Goal: Information Seeking & Learning: Learn about a topic

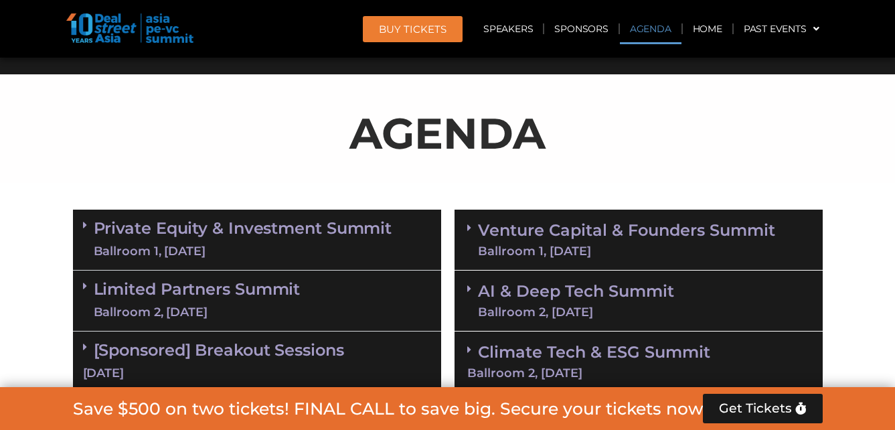
scroll to position [824, 0]
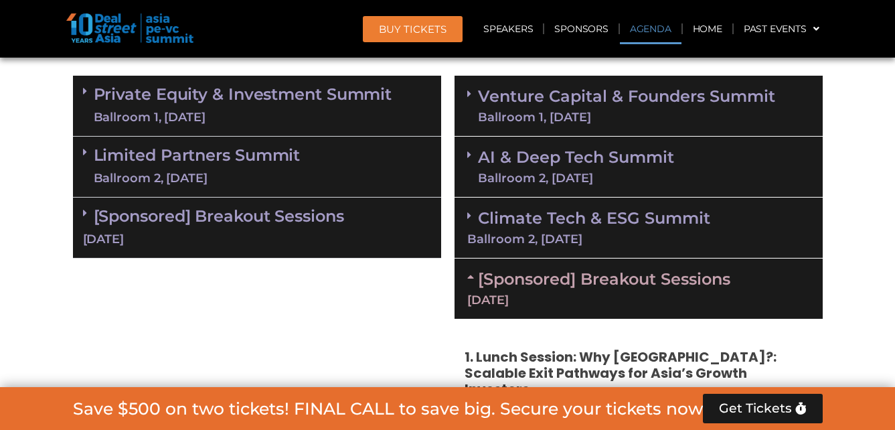
click at [214, 165] on link "Limited Partners [GEOGRAPHIC_DATA] 2, [DATE]" at bounding box center [197, 167] width 207 height 40
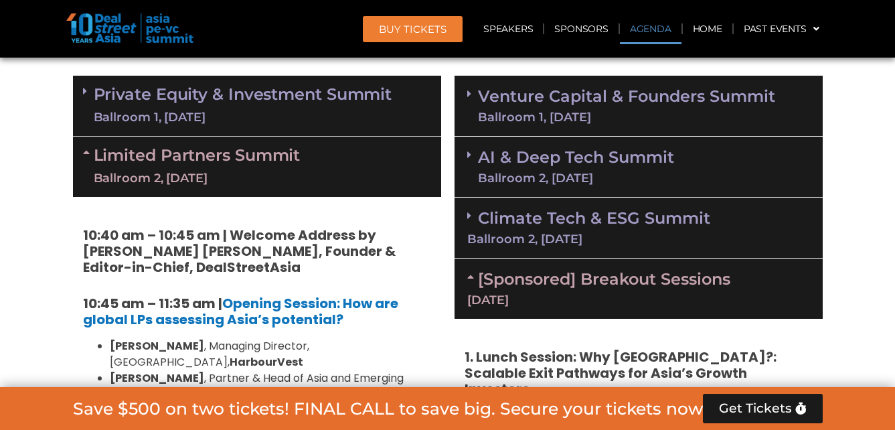
scroll to position [891, 0]
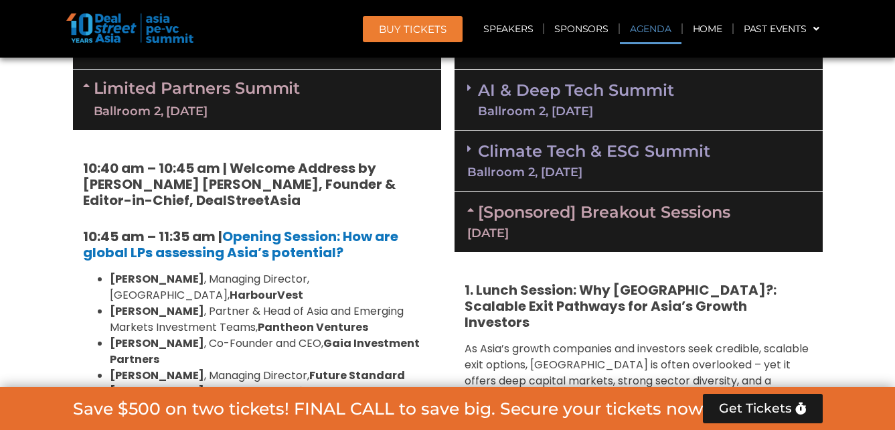
click at [684, 98] on div "AI & Deep Tech Summit Ballroom 2, [DATE]" at bounding box center [639, 100] width 368 height 61
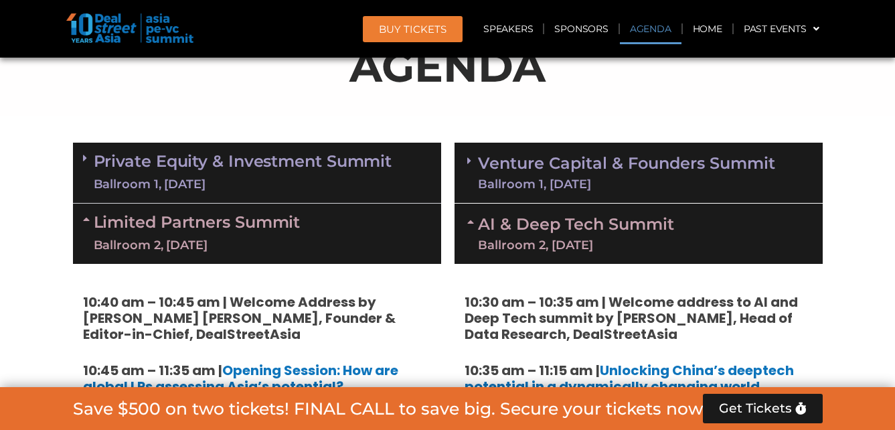
scroll to position [824, 0]
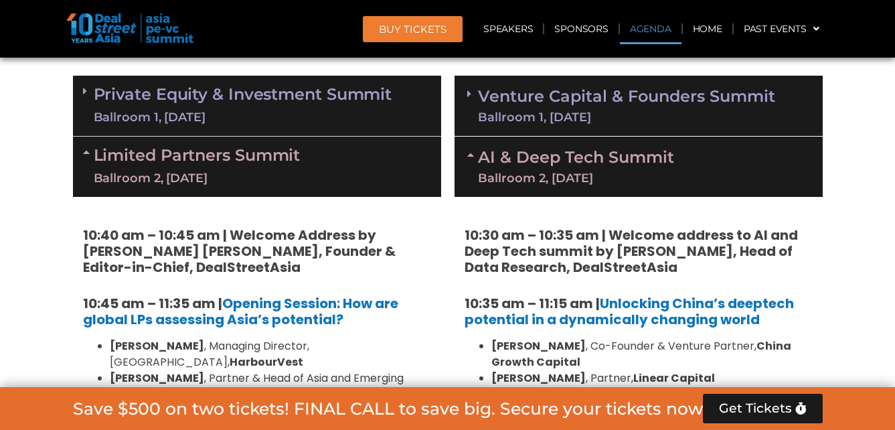
click at [218, 109] on div "Ballroom 1, [DATE]" at bounding box center [243, 117] width 299 height 17
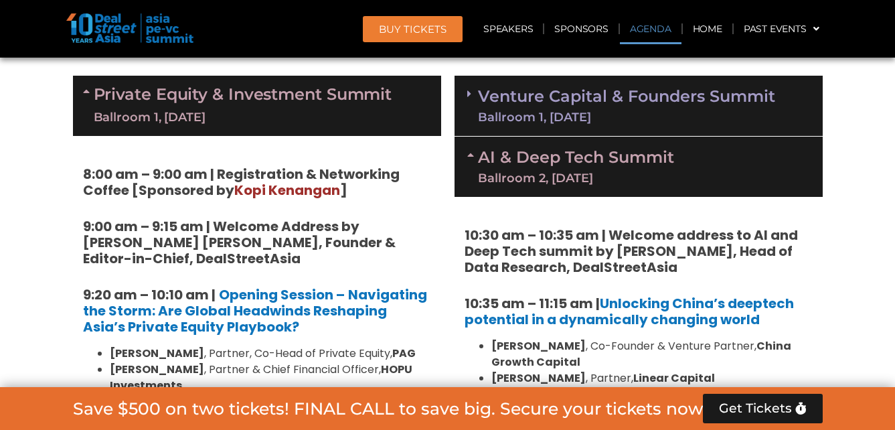
click at [220, 112] on div "Ballroom 1, [DATE]" at bounding box center [243, 117] width 299 height 17
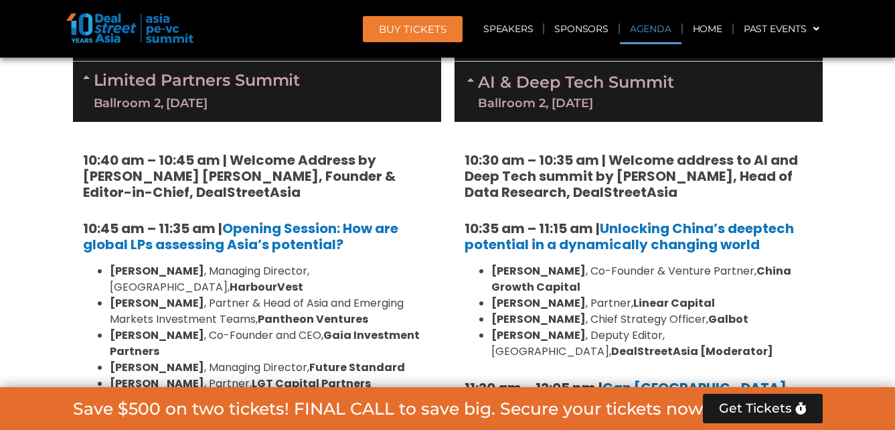
scroll to position [773, 0]
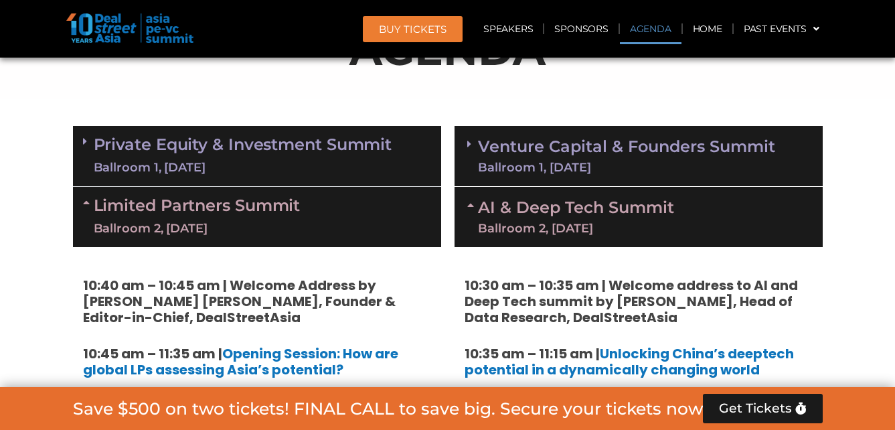
click at [275, 142] on link "Private Equity & Investment Summit Ballroom 1, [DATE]" at bounding box center [243, 156] width 299 height 40
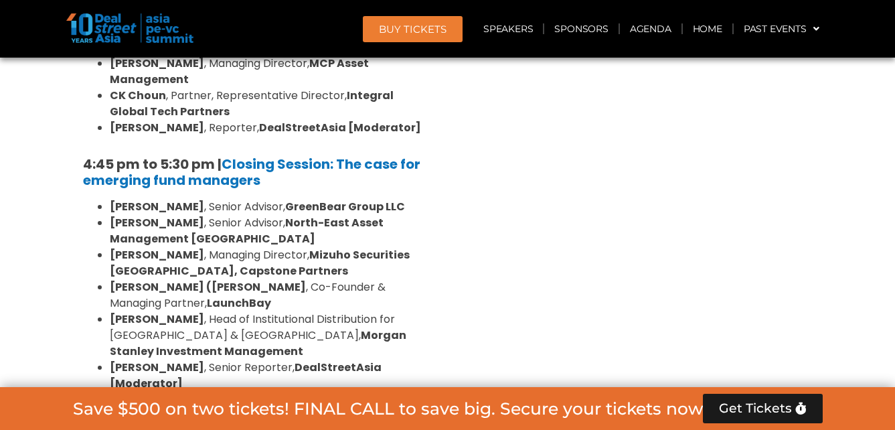
scroll to position [4188, 0]
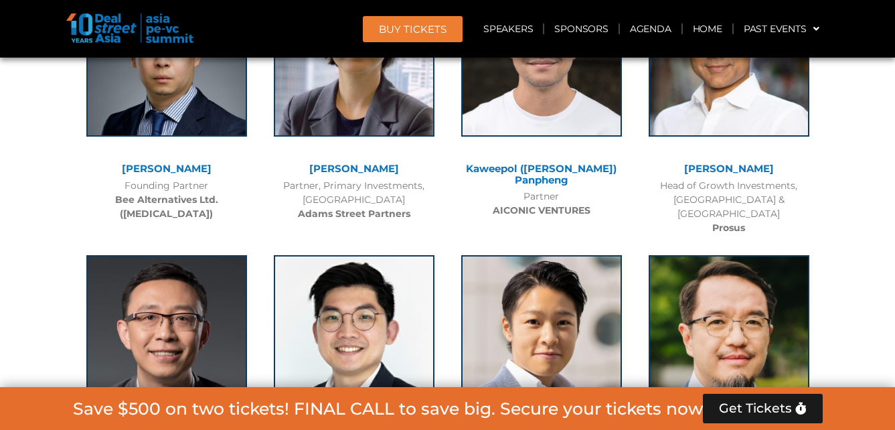
scroll to position [10616, 0]
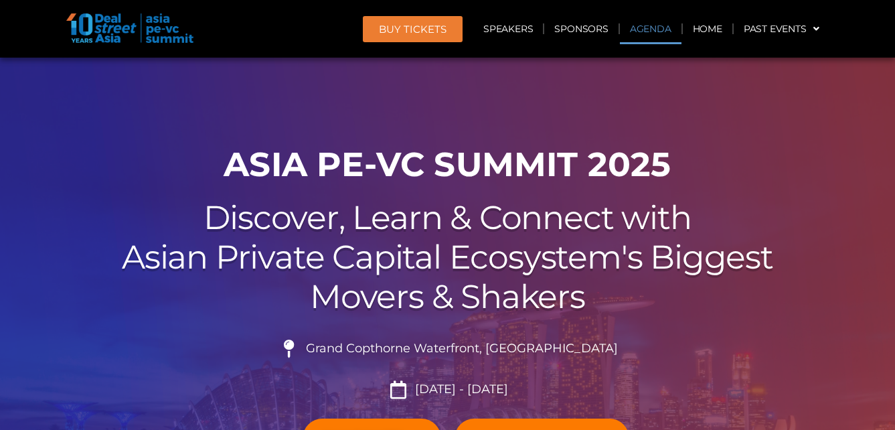
click at [645, 29] on link "Agenda" at bounding box center [651, 28] width 62 height 31
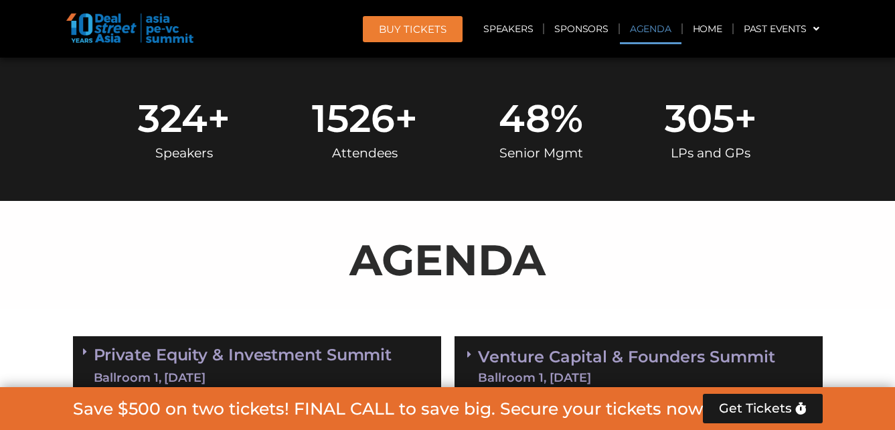
scroll to position [713, 0]
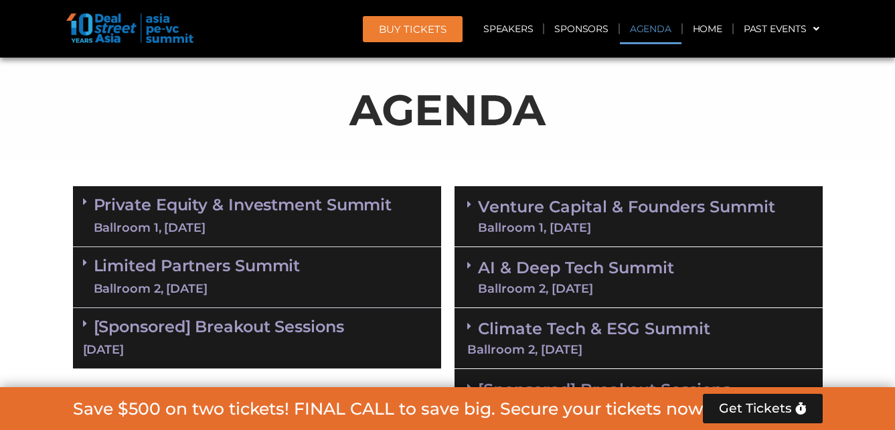
click at [222, 279] on link "Limited Partners [GEOGRAPHIC_DATA] 2, [DATE]" at bounding box center [197, 277] width 207 height 40
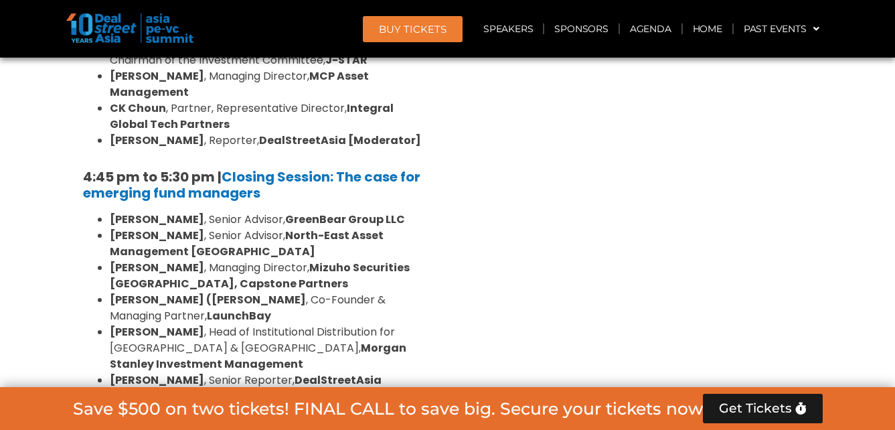
scroll to position [2052, 0]
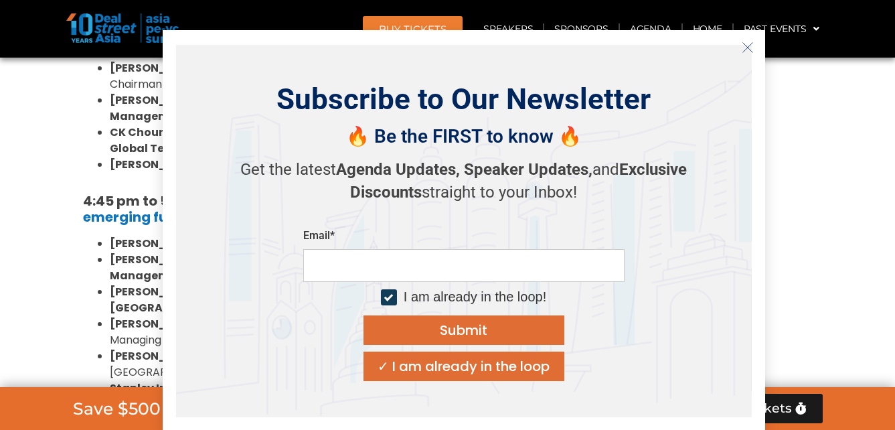
click at [747, 51] on icon "Close" at bounding box center [748, 48] width 12 height 12
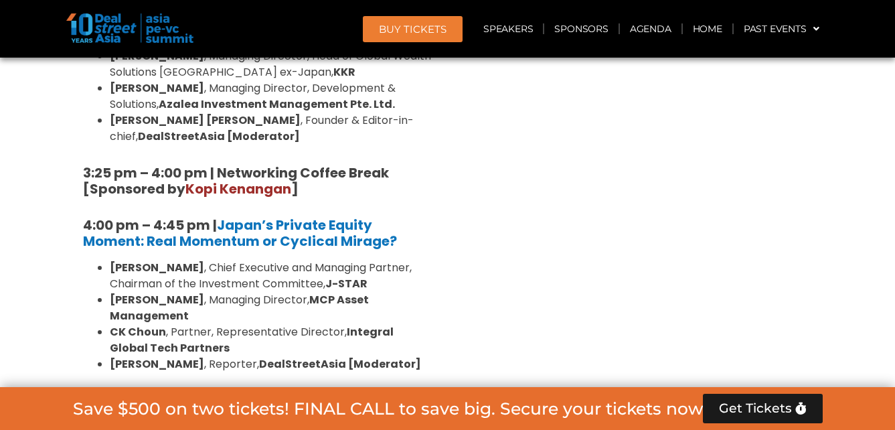
scroll to position [1851, 0]
